Goal: Task Accomplishment & Management: Manage account settings

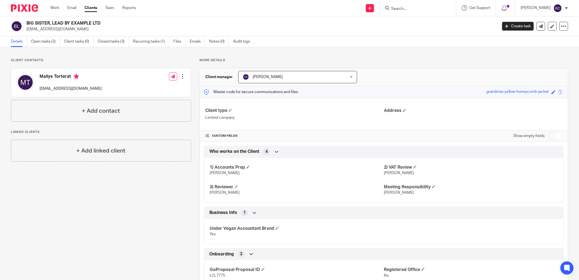
scroll to position [101, 0]
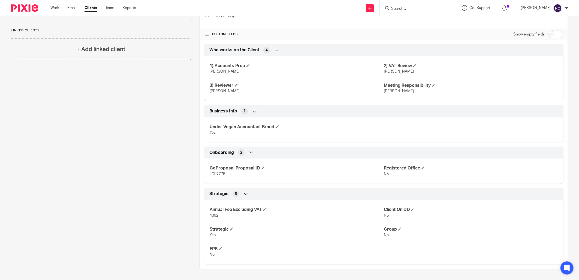
click at [407, 7] on input "Search" at bounding box center [415, 9] width 49 height 5
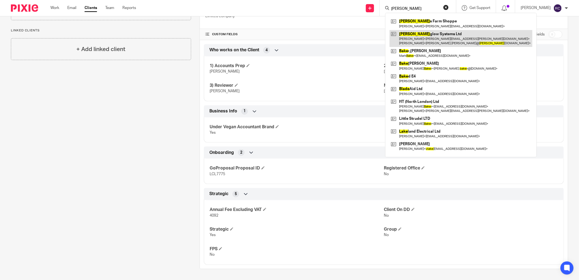
type input "blake"
click at [424, 38] on link at bounding box center [461, 38] width 143 height 17
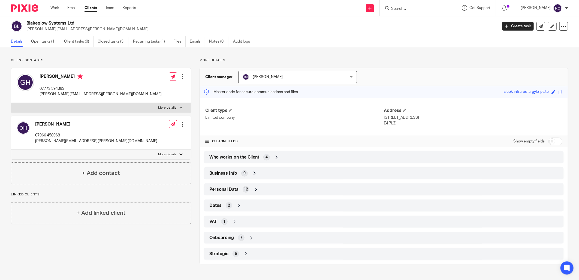
click at [232, 235] on span "Onboarding" at bounding box center [222, 238] width 25 height 6
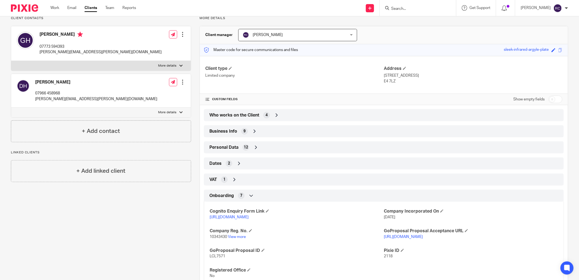
scroll to position [79, 0]
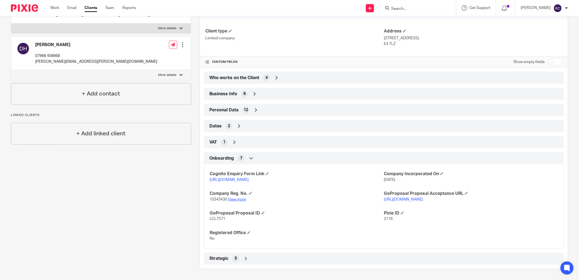
click at [231, 200] on link "View more" at bounding box center [237, 200] width 18 height 4
click at [406, 8] on input "Search" at bounding box center [415, 9] width 49 height 5
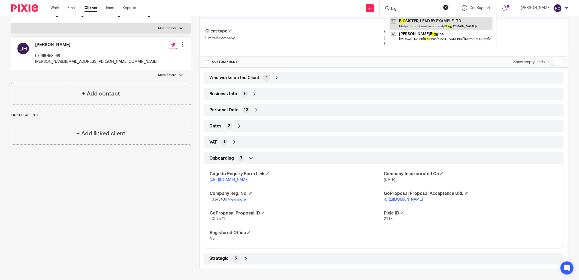
type input "big"
click at [403, 22] on link at bounding box center [441, 23] width 103 height 13
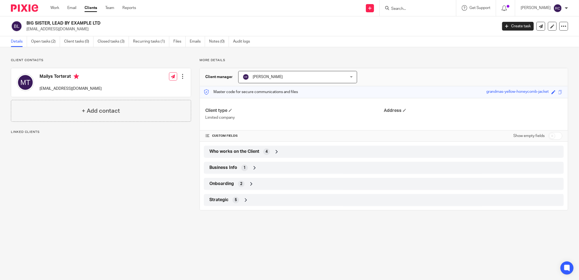
click at [239, 166] on div "Business Info 1" at bounding box center [384, 167] width 352 height 9
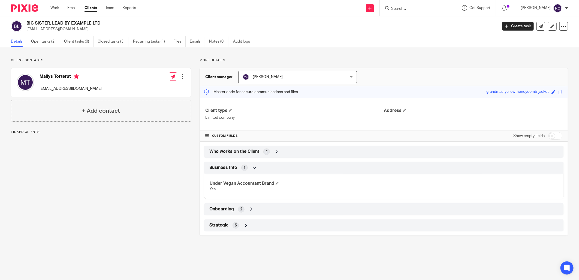
click at [235, 211] on div "Onboarding 2" at bounding box center [384, 209] width 352 height 9
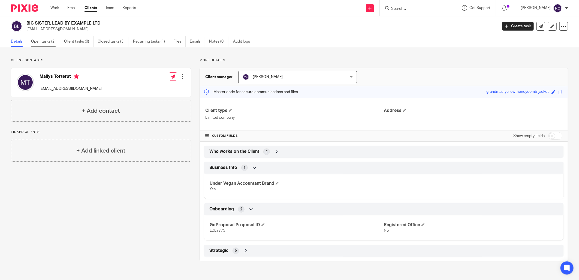
click at [35, 42] on link "Open tasks (2)" at bounding box center [45, 41] width 29 height 11
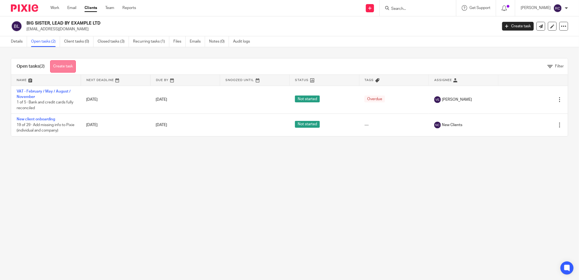
click at [59, 66] on link "Create task" at bounding box center [63, 66] width 26 height 12
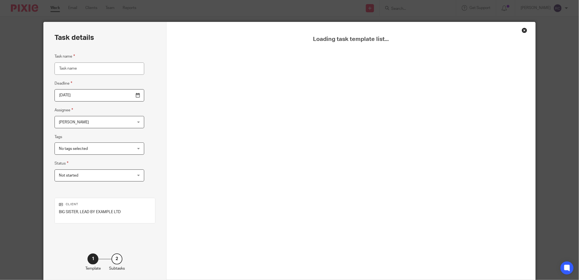
click at [64, 66] on input "Task name" at bounding box center [100, 68] width 90 height 12
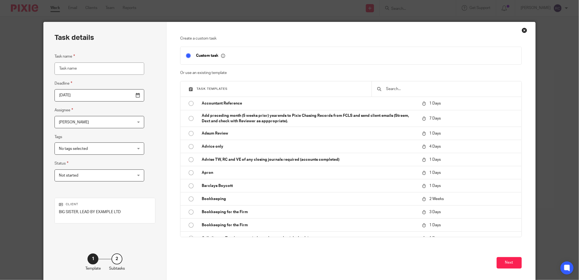
type input ":"
type input "HMRC Letter to change VAT Reg date"
click at [503, 265] on button "Next" at bounding box center [509, 263] width 25 height 12
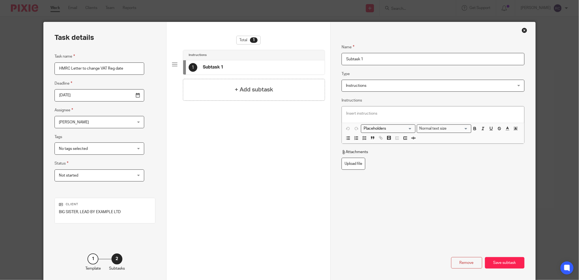
click at [503, 265] on div "Save subtask" at bounding box center [505, 263] width 40 height 12
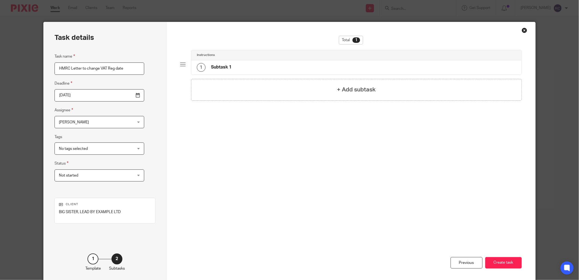
click at [503, 265] on button "Create task" at bounding box center [504, 263] width 37 height 12
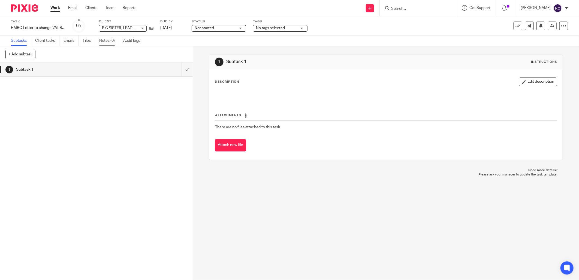
click at [106, 38] on link "Notes (0)" at bounding box center [109, 40] width 20 height 11
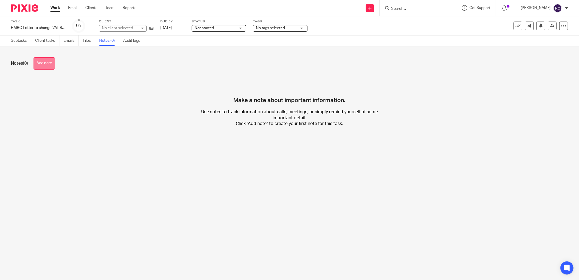
click at [42, 65] on button "Add note" at bounding box center [45, 63] width 22 height 12
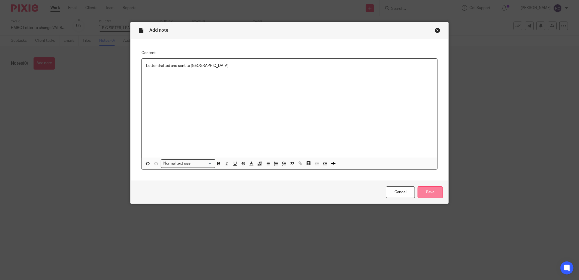
click at [424, 190] on input "Save" at bounding box center [430, 192] width 25 height 12
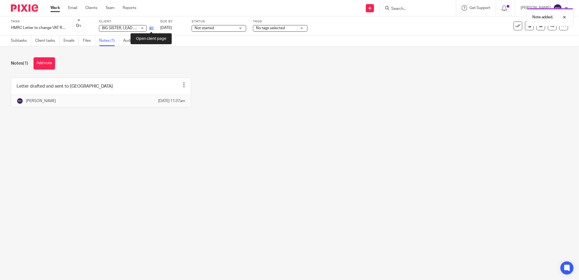
click at [153, 28] on icon at bounding box center [152, 28] width 4 height 4
click at [417, 7] on input "Search" at bounding box center [415, 9] width 49 height 5
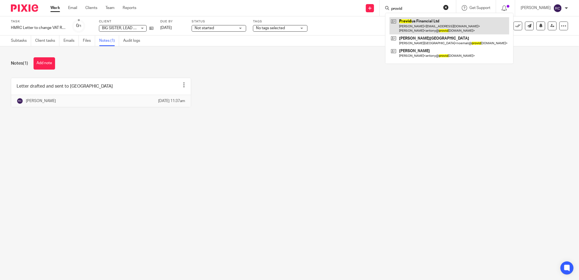
type input "provid"
click at [426, 22] on link at bounding box center [450, 25] width 120 height 17
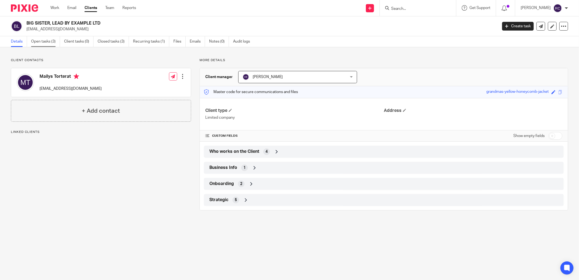
click at [44, 40] on link "Open tasks (3)" at bounding box center [45, 41] width 29 height 11
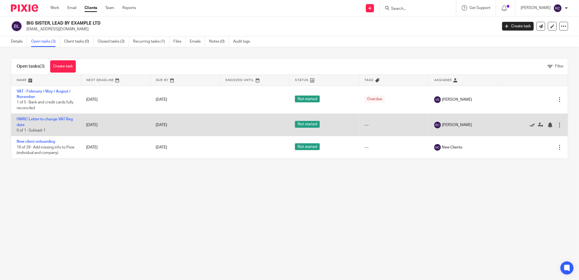
click at [530, 127] on icon at bounding box center [532, 124] width 5 height 5
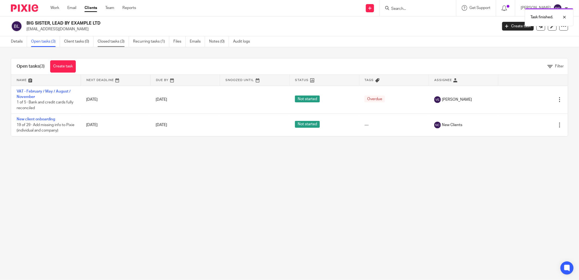
click at [115, 42] on link "Closed tasks (3)" at bounding box center [113, 41] width 31 height 11
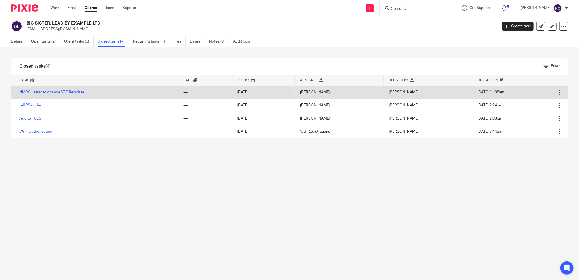
click at [557, 92] on div at bounding box center [559, 91] width 5 height 5
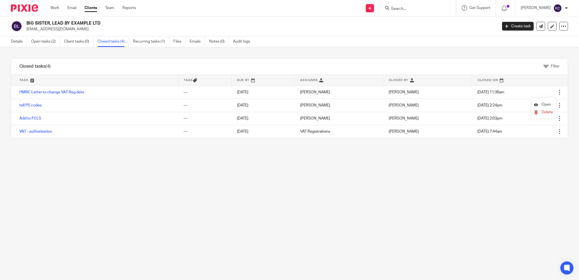
click at [544, 104] on span "Open" at bounding box center [547, 105] width 10 height 4
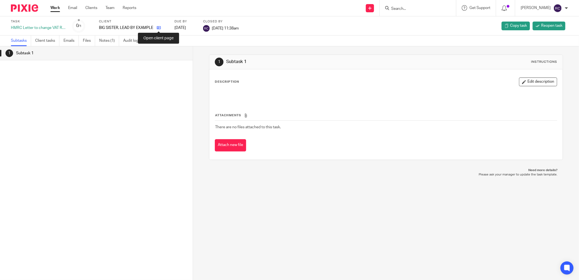
click at [159, 28] on icon at bounding box center [159, 28] width 4 height 4
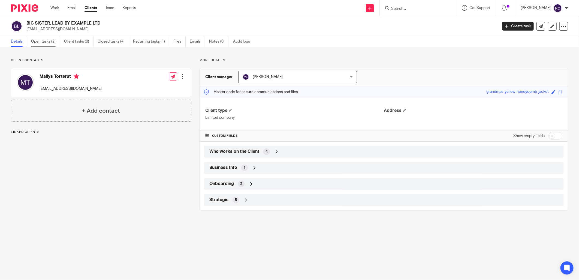
click at [46, 40] on link "Open tasks (2)" at bounding box center [45, 41] width 29 height 11
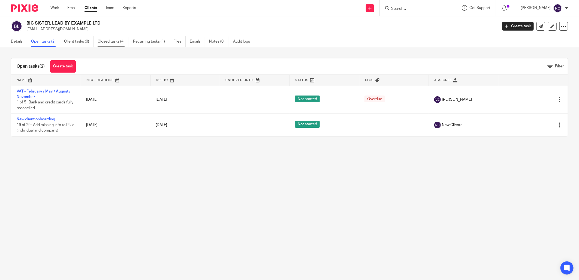
click at [111, 41] on link "Closed tasks (4)" at bounding box center [113, 41] width 31 height 11
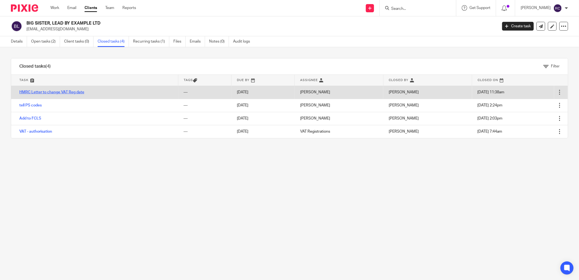
click at [51, 91] on link "HMRC Letter to change VAT Reg date" at bounding box center [51, 92] width 65 height 4
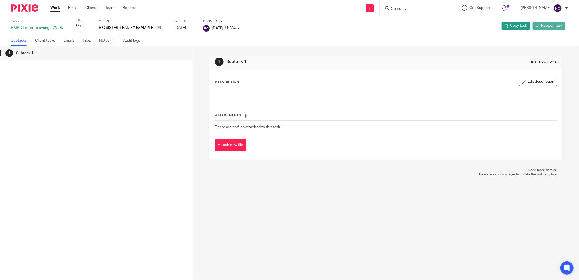
click at [542, 25] on span "Reopen task" at bounding box center [552, 25] width 21 height 5
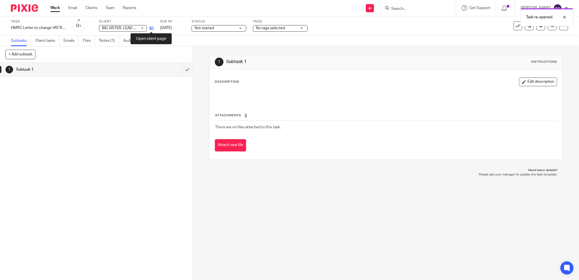
click at [151, 29] on icon at bounding box center [152, 28] width 4 height 4
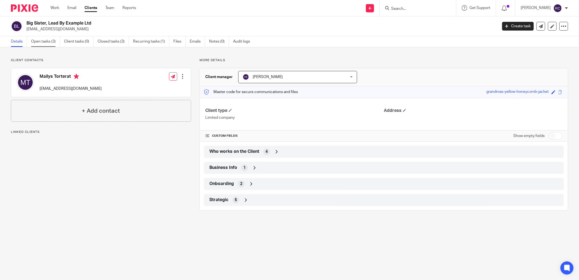
click at [42, 42] on link "Open tasks (3)" at bounding box center [45, 41] width 29 height 11
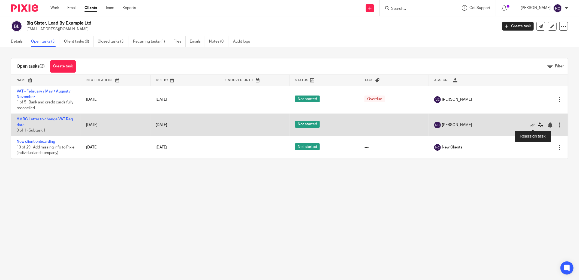
click at [538, 124] on icon at bounding box center [540, 124] width 5 height 5
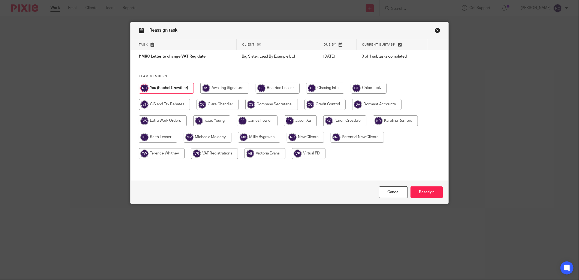
click at [212, 103] on input "radio" at bounding box center [218, 104] width 42 height 11
radio input "true"
click at [429, 192] on input "Reassign" at bounding box center [427, 192] width 32 height 12
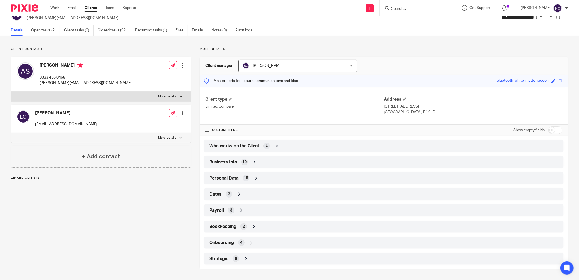
click at [230, 241] on span "Onboarding" at bounding box center [222, 243] width 25 height 6
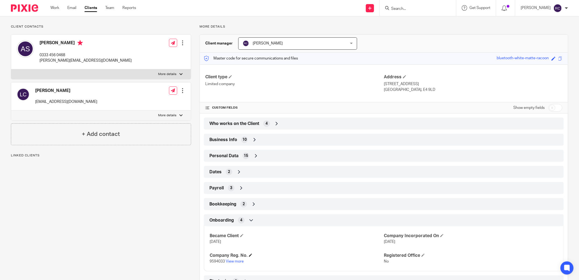
scroll to position [56, 0]
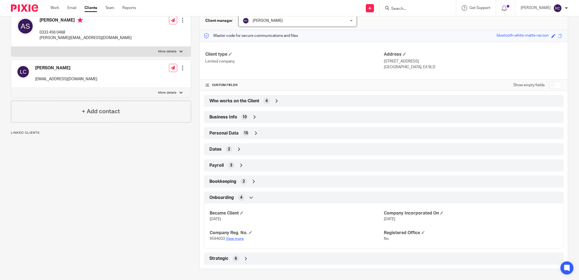
click at [235, 240] on link "View more" at bounding box center [235, 239] width 18 height 4
click at [432, 8] on input "Search" at bounding box center [415, 9] width 49 height 5
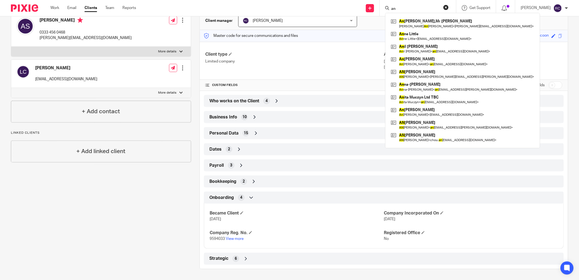
type input "a"
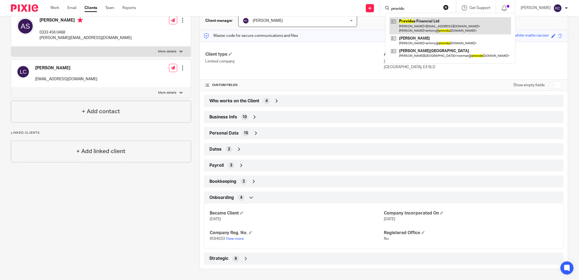
type input "providu"
click at [424, 23] on link at bounding box center [451, 25] width 122 height 17
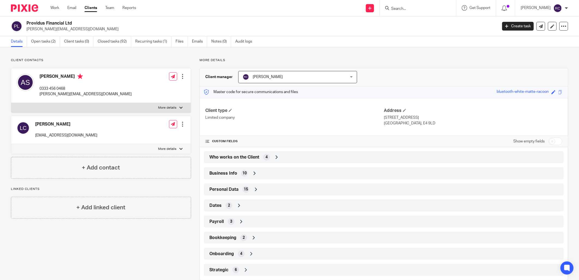
click at [420, 9] on input "Search" at bounding box center [415, 9] width 49 height 5
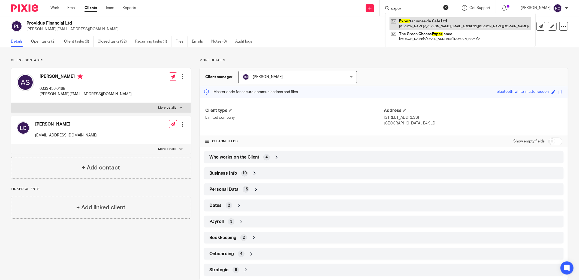
type input "expor"
click at [418, 21] on link at bounding box center [461, 23] width 142 height 13
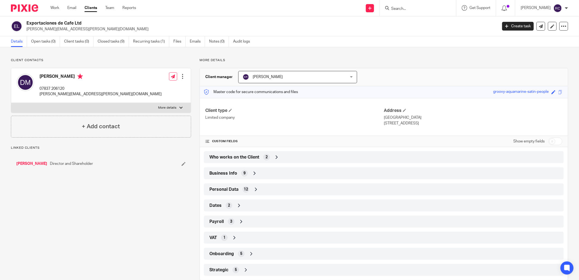
click at [245, 156] on span "Who works on the Client" at bounding box center [235, 157] width 50 height 6
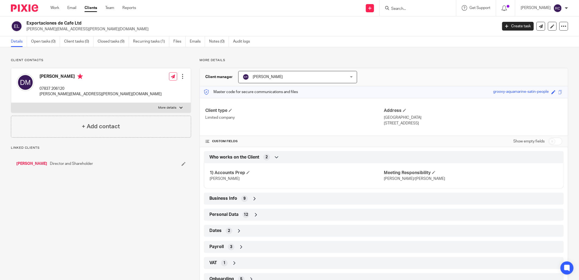
click at [245, 156] on span "Who works on the Client" at bounding box center [235, 157] width 50 height 6
